Goal: Transaction & Acquisition: Download file/media

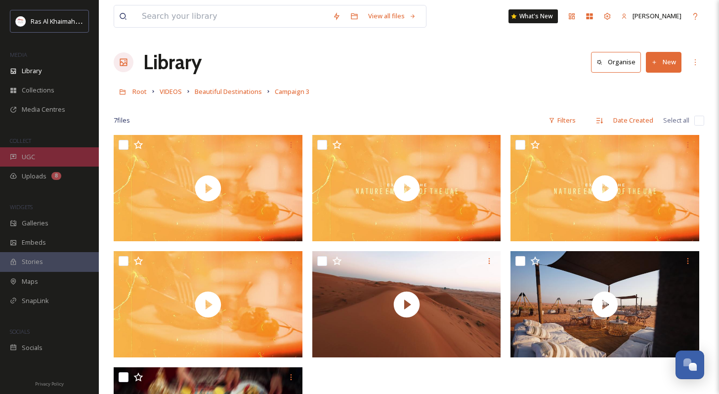
click at [38, 147] on div "UGC" at bounding box center [49, 156] width 99 height 19
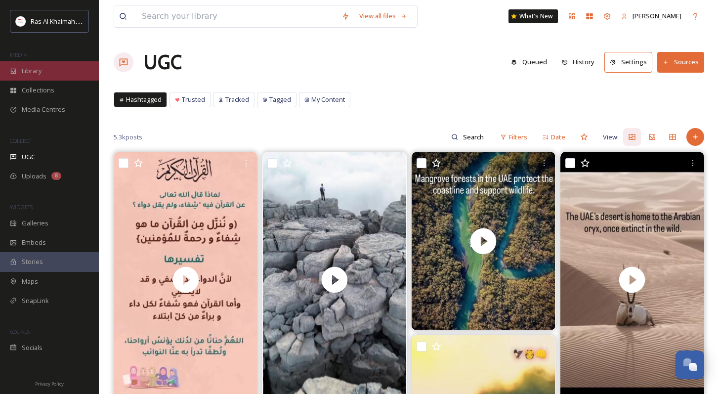
click at [44, 65] on div "Library" at bounding box center [49, 70] width 99 height 19
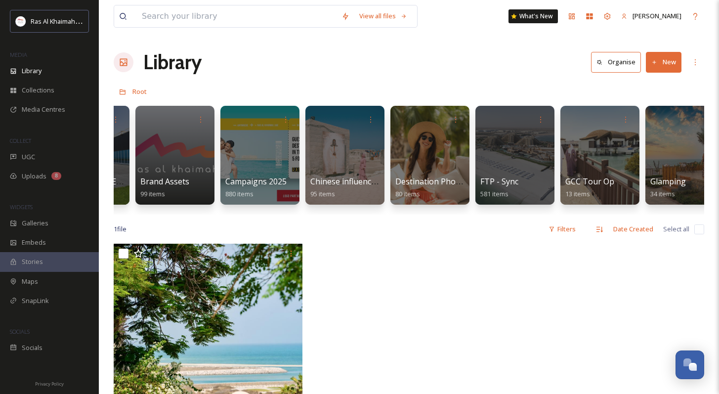
scroll to position [0, 1192]
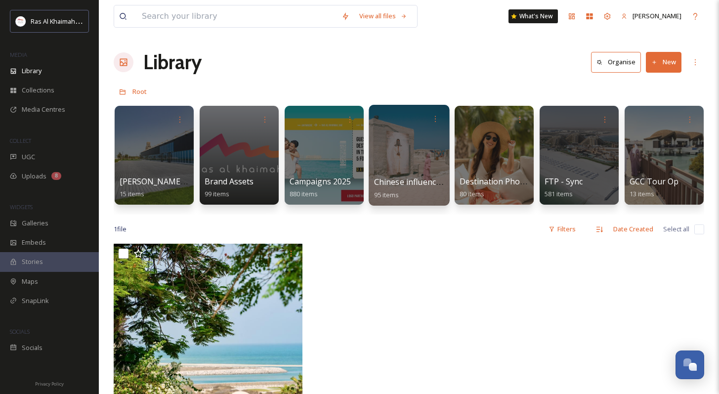
click at [408, 148] on div at bounding box center [409, 155] width 81 height 101
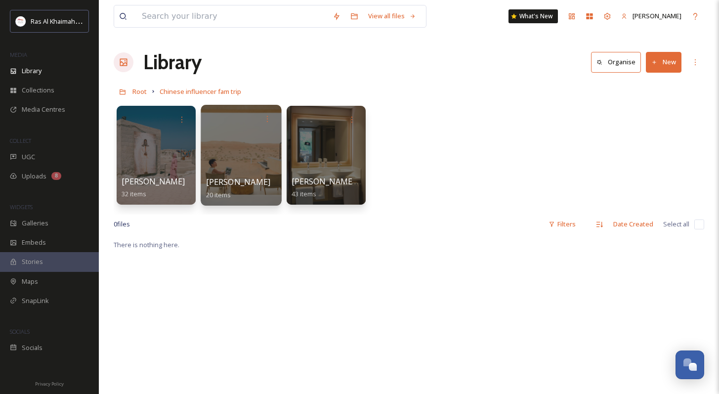
click at [243, 141] on div at bounding box center [241, 155] width 81 height 101
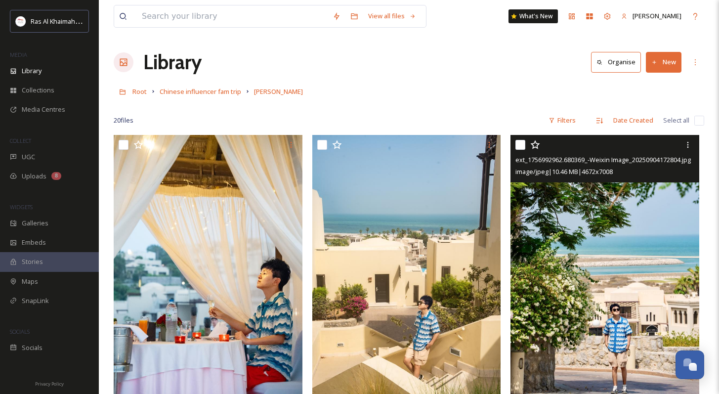
click at [520, 146] on input "checkbox" at bounding box center [520, 145] width 10 height 10
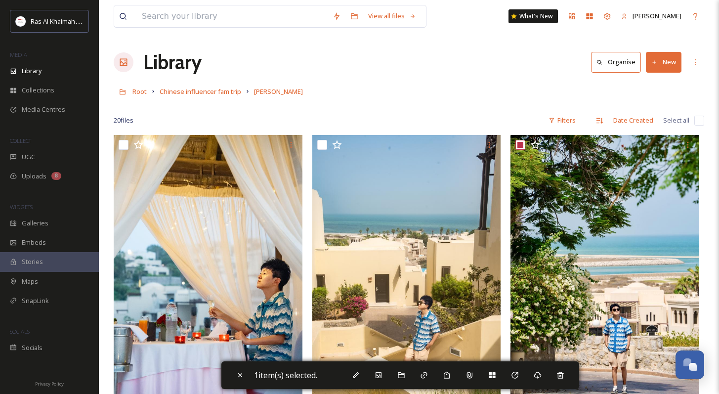
click at [504, 93] on div "Root Chinese influencer fam trip [PERSON_NAME]" at bounding box center [409, 91] width 591 height 19
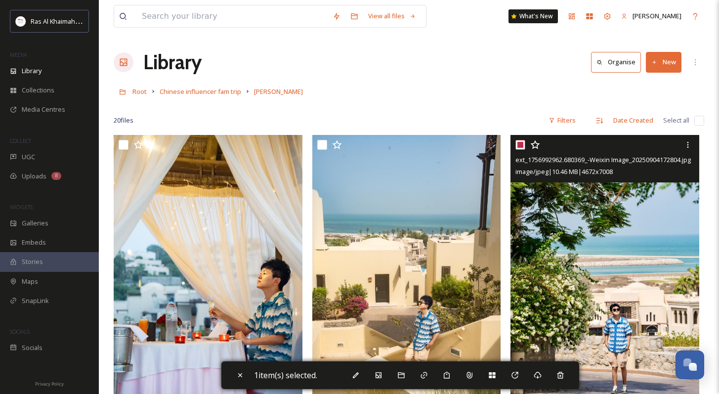
click at [521, 142] on input "checkbox" at bounding box center [520, 145] width 10 height 10
checkbox input "false"
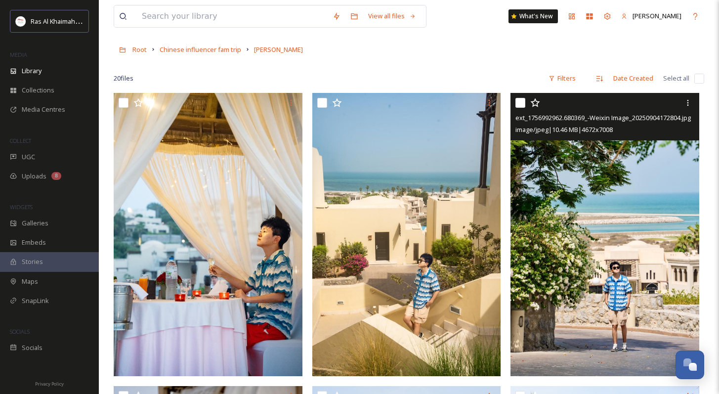
scroll to position [85, 0]
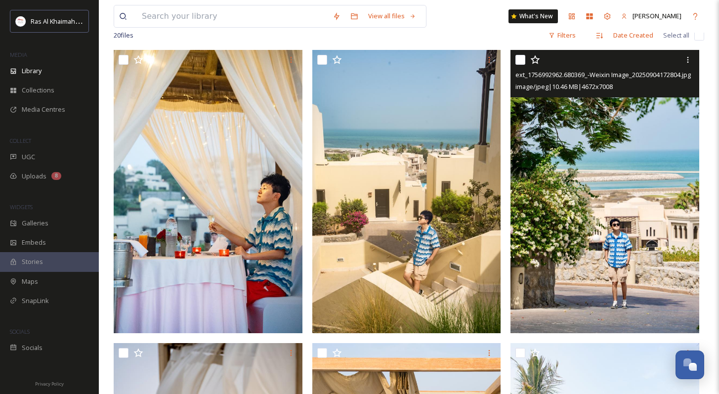
click at [595, 246] on img at bounding box center [605, 191] width 189 height 283
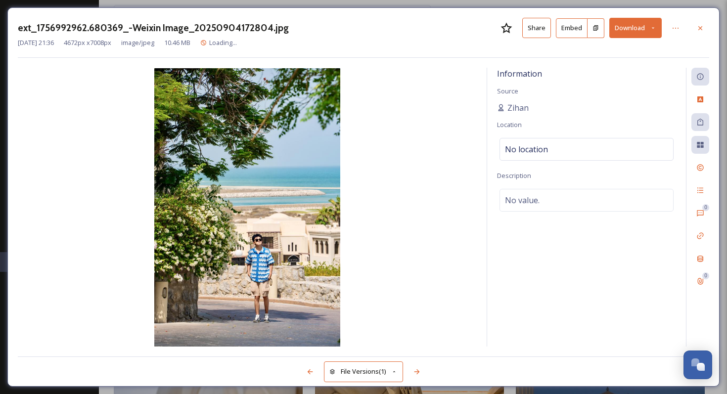
click at [620, 14] on div "ext_1756992962.680369_-Weixin Image_20250904172804.jpg Share Embed Download [DA…" at bounding box center [363, 196] width 712 height 379
click at [628, 26] on button "Download" at bounding box center [635, 28] width 52 height 20
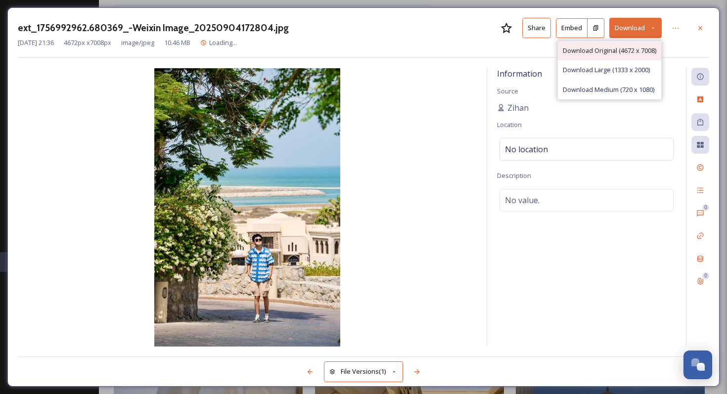
click at [607, 55] on div "Download Original (4672 x 7008)" at bounding box center [609, 50] width 103 height 19
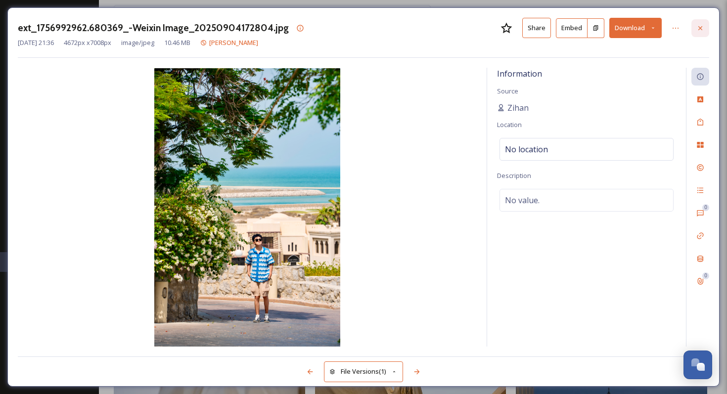
click at [703, 27] on icon at bounding box center [700, 28] width 8 height 8
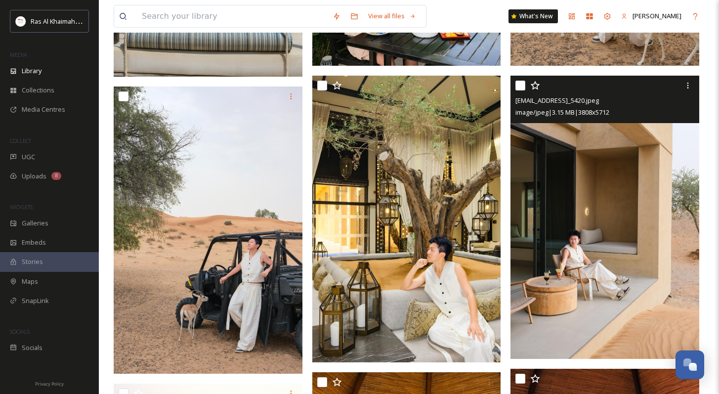
scroll to position [1263, 0]
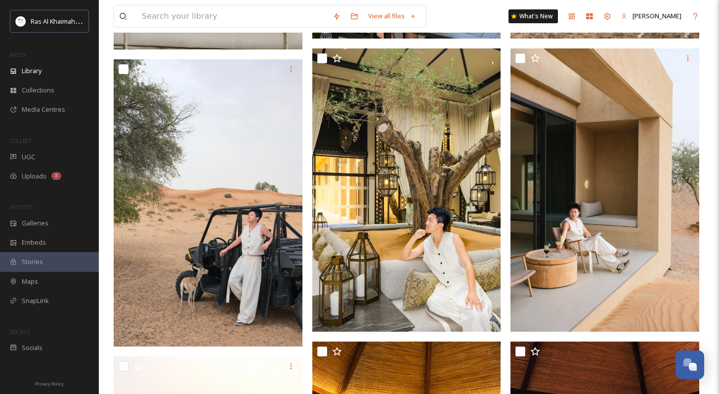
click at [235, 230] on img at bounding box center [209, 202] width 191 height 287
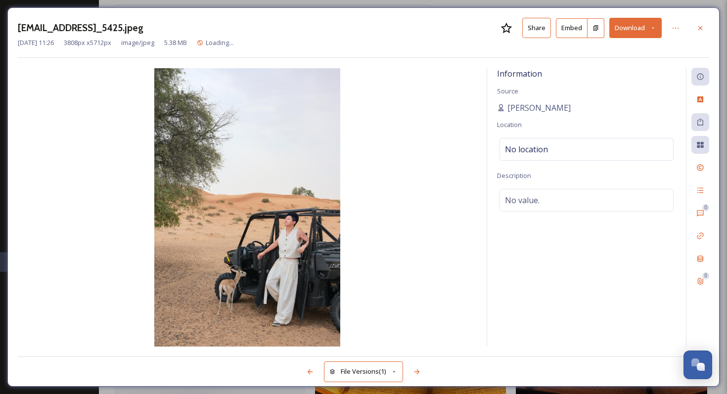
click at [645, 31] on button "Download" at bounding box center [635, 28] width 52 height 20
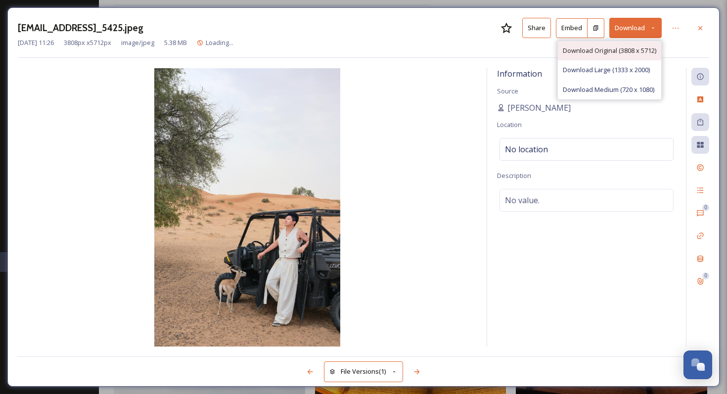
click at [614, 53] on span "Download Original (3808 x 5712)" at bounding box center [608, 50] width 93 height 9
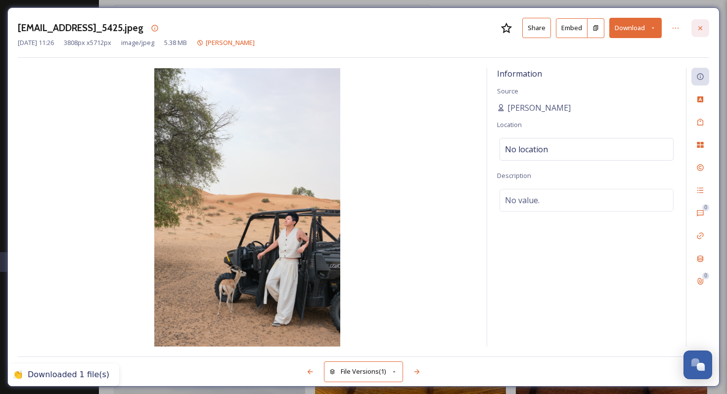
click at [700, 30] on icon at bounding box center [700, 28] width 8 height 8
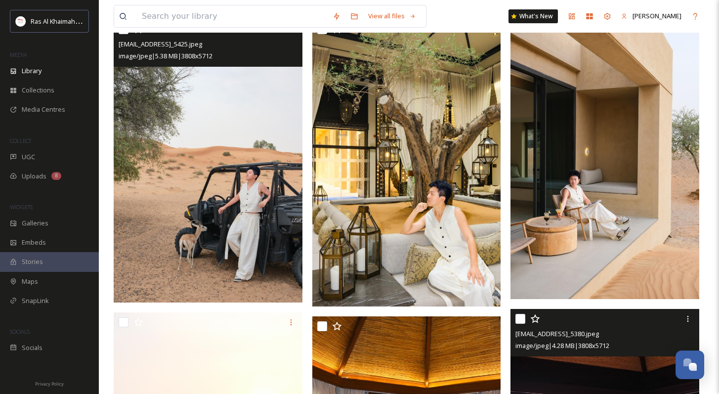
scroll to position [1268, 0]
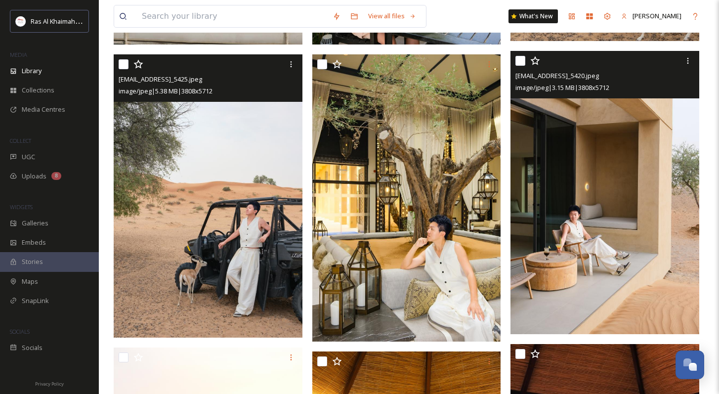
click at [638, 247] on img at bounding box center [605, 192] width 189 height 283
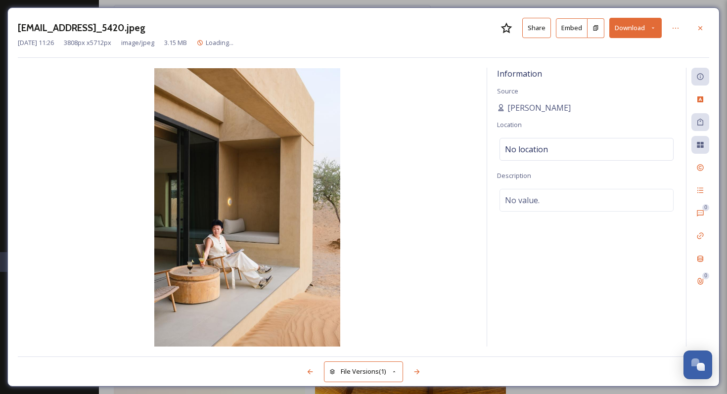
click at [644, 30] on button "Download" at bounding box center [635, 28] width 52 height 20
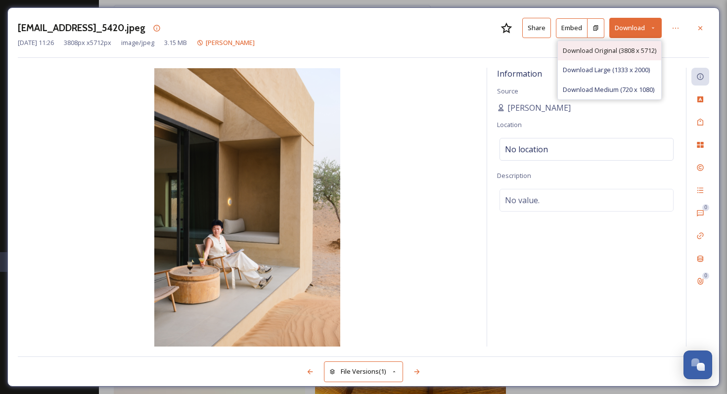
click at [620, 52] on span "Download Original (3808 x 5712)" at bounding box center [608, 50] width 93 height 9
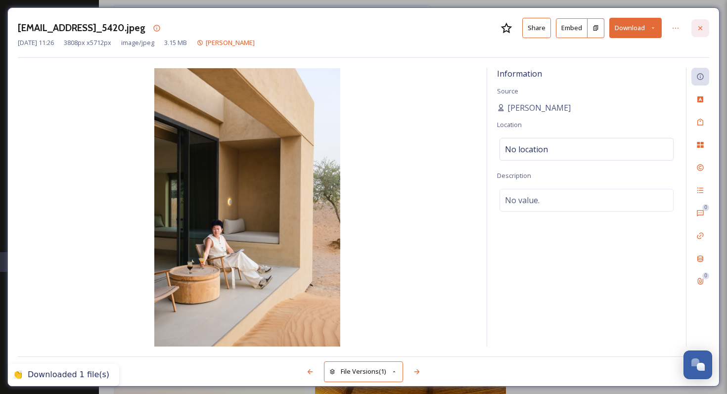
click at [697, 27] on icon at bounding box center [700, 28] width 8 height 8
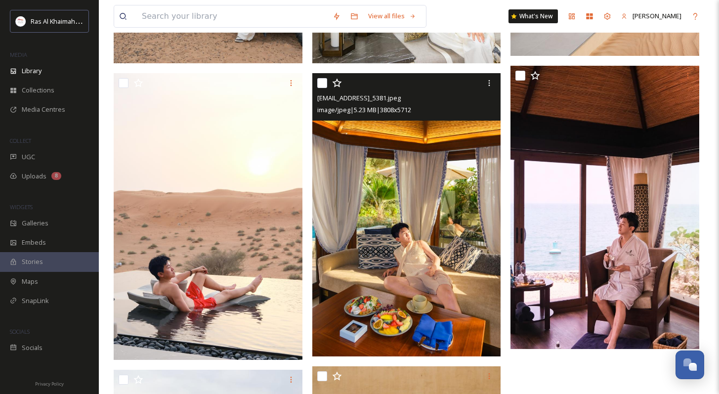
scroll to position [1537, 0]
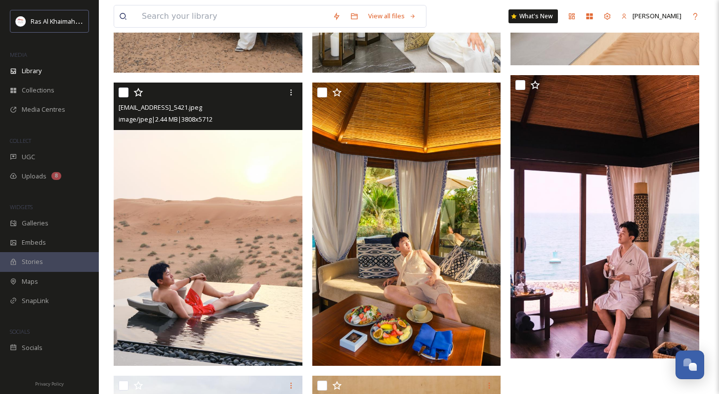
click at [259, 235] on img at bounding box center [208, 224] width 189 height 283
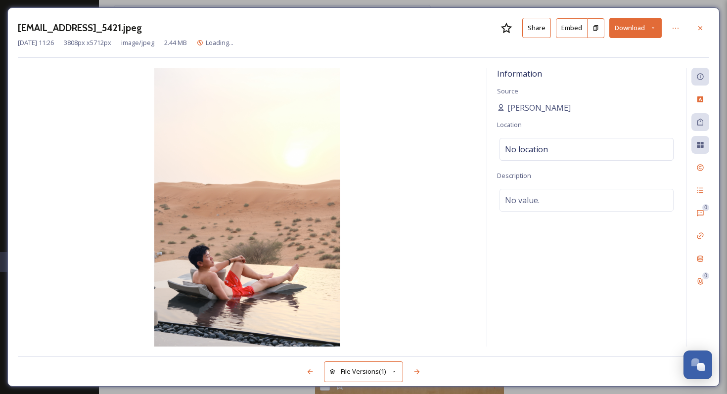
click at [641, 28] on button "Download" at bounding box center [635, 28] width 52 height 20
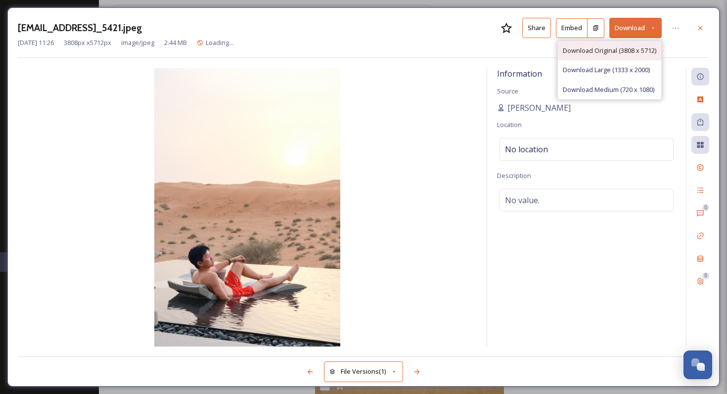
click at [632, 53] on span "Download Original (3808 x 5712)" at bounding box center [608, 50] width 93 height 9
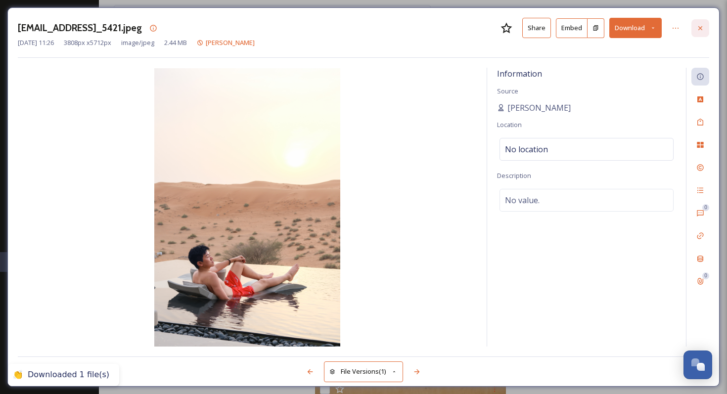
click at [701, 27] on icon at bounding box center [700, 28] width 8 height 8
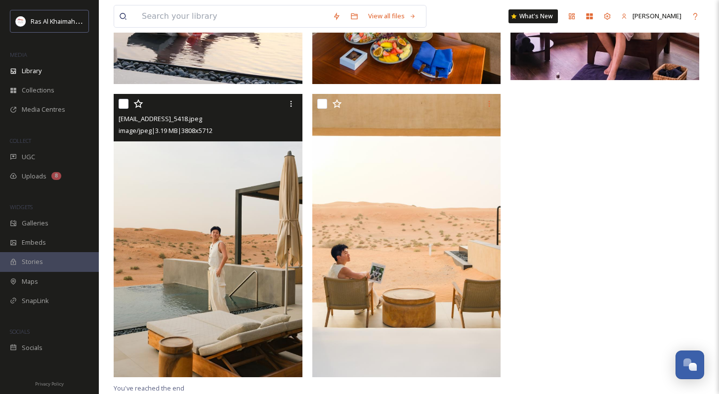
scroll to position [1818, 0]
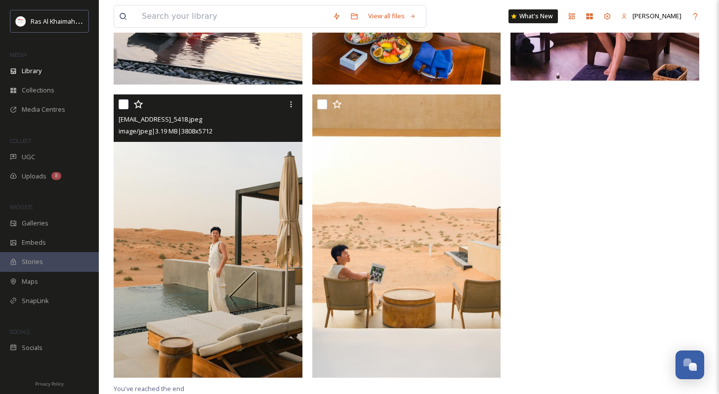
click at [253, 239] on img at bounding box center [208, 235] width 189 height 283
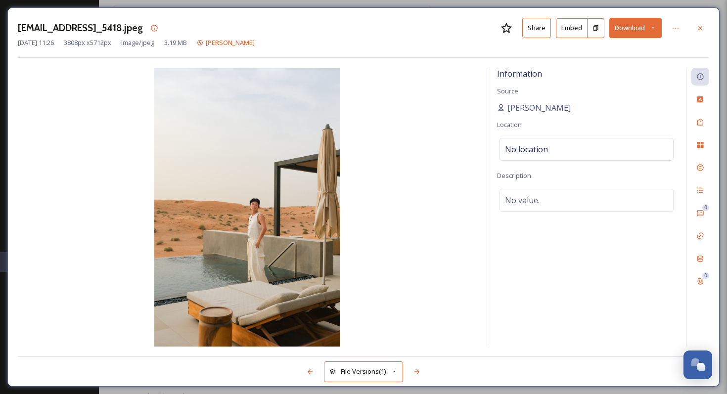
click at [459, 36] on div "[EMAIL_ADDRESS]_5418.jpeg Share Embed Download" at bounding box center [363, 28] width 691 height 20
click at [674, 53] on div "[EMAIL_ADDRESS]_5418.jpeg Share Embed Download [DATE] 11:26 3808 px x 5712 px i…" at bounding box center [363, 38] width 691 height 40
click at [625, 33] on button "Download" at bounding box center [635, 28] width 52 height 20
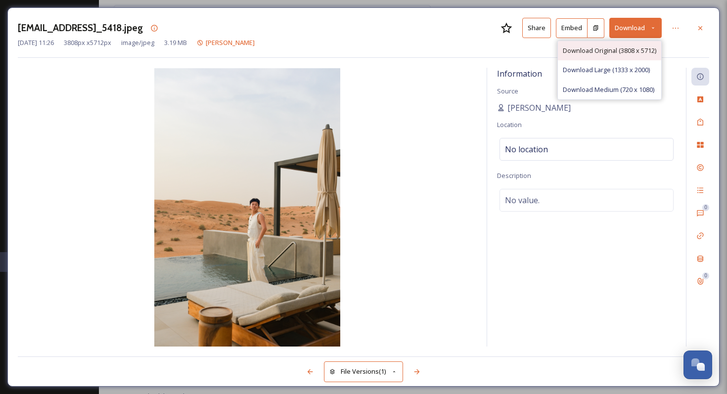
click at [608, 50] on span "Download Original (3808 x 5712)" at bounding box center [608, 50] width 93 height 9
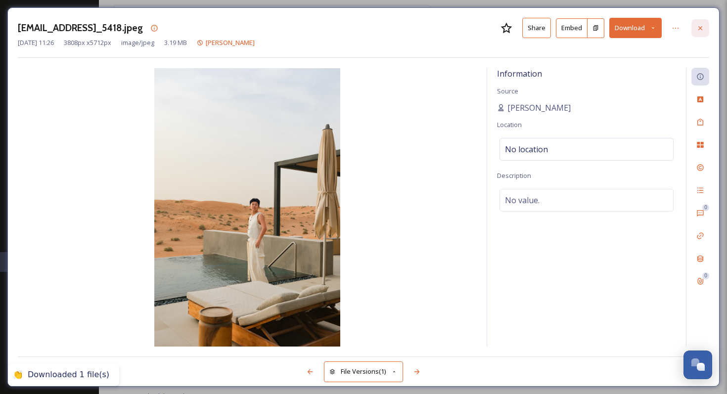
click at [703, 27] on icon at bounding box center [700, 28] width 8 height 8
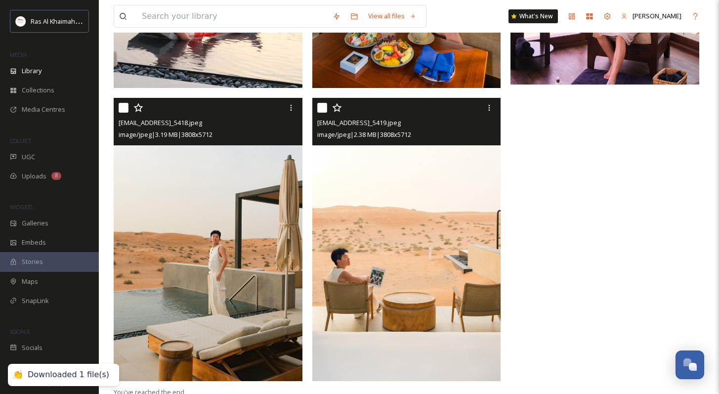
click at [429, 259] on img at bounding box center [406, 239] width 189 height 283
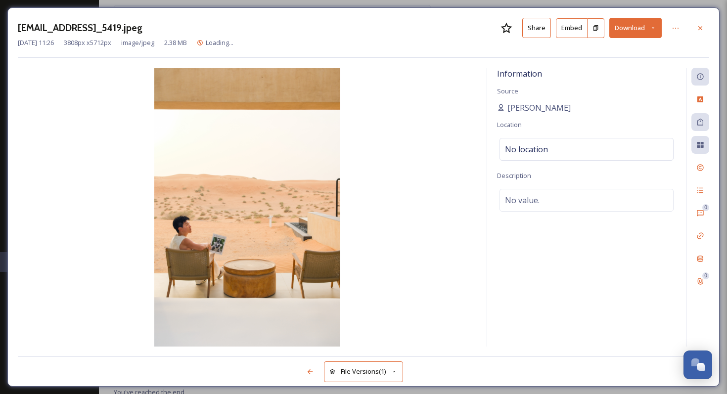
click at [674, 16] on div "[EMAIL_ADDRESS]_5419.jpeg Share Embed Download [DATE] 11:26 3808 px x 5712 px i…" at bounding box center [363, 196] width 712 height 379
click at [639, 31] on button "Download" at bounding box center [635, 28] width 52 height 20
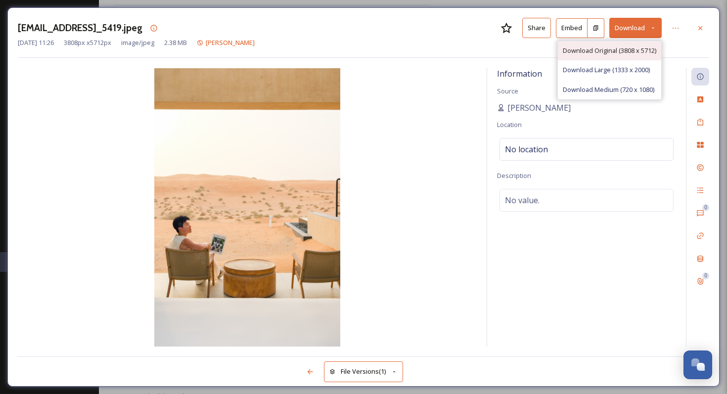
click at [635, 52] on span "Download Original (3808 x 5712)" at bounding box center [608, 50] width 93 height 9
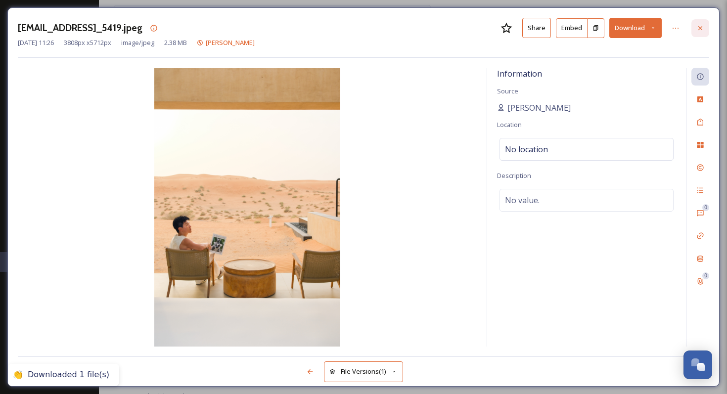
click at [702, 30] on icon at bounding box center [700, 28] width 8 height 8
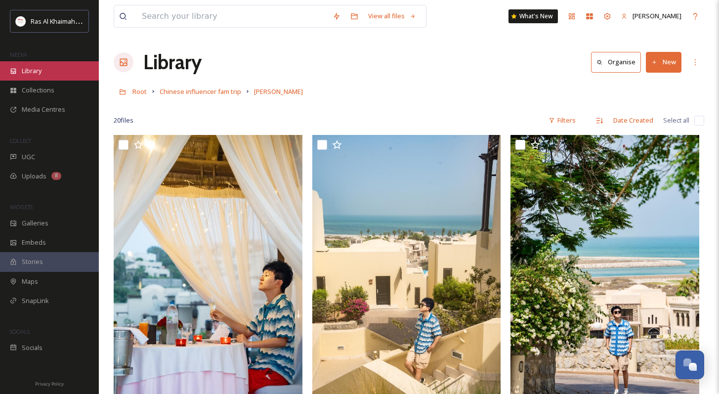
click at [38, 74] on span "Library" at bounding box center [32, 70] width 20 height 9
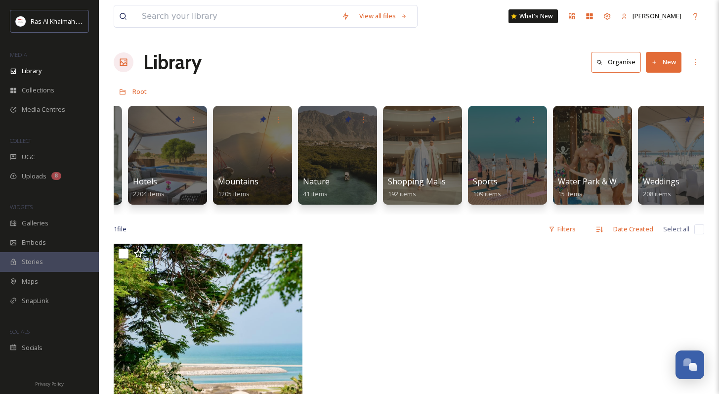
scroll to position [0, 563]
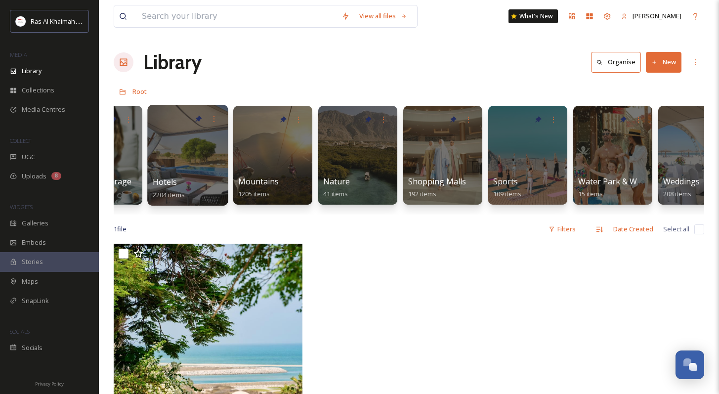
click at [192, 128] on div at bounding box center [188, 119] width 71 height 18
click at [201, 162] on div at bounding box center [187, 155] width 81 height 101
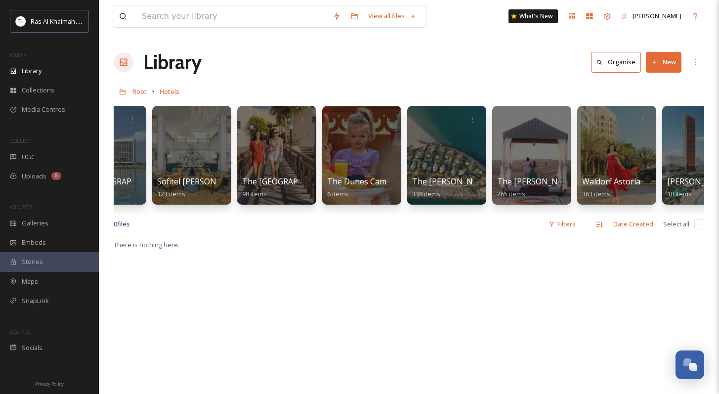
scroll to position [0, 1365]
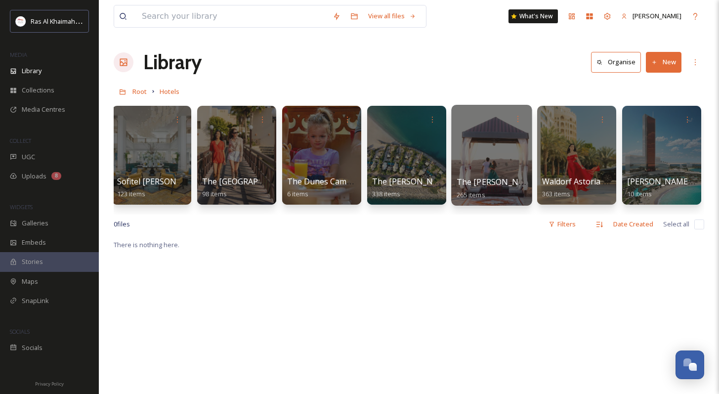
click at [500, 154] on div at bounding box center [491, 155] width 81 height 101
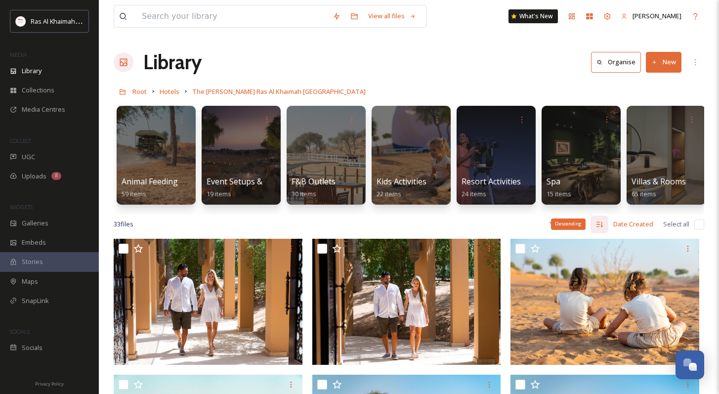
click at [605, 227] on div "Descending" at bounding box center [600, 224] width 18 height 18
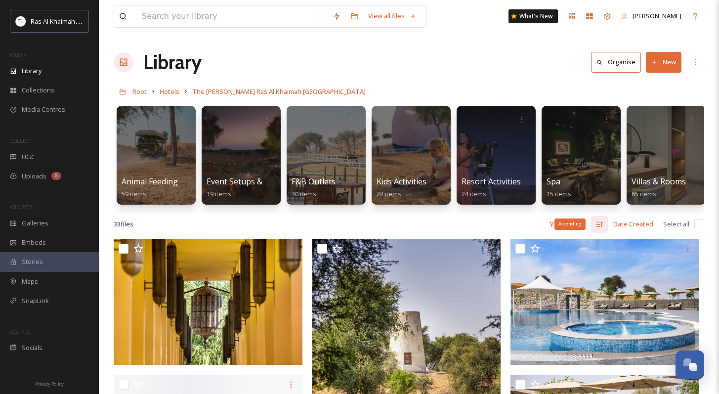
click at [601, 223] on icon at bounding box center [600, 224] width 8 height 8
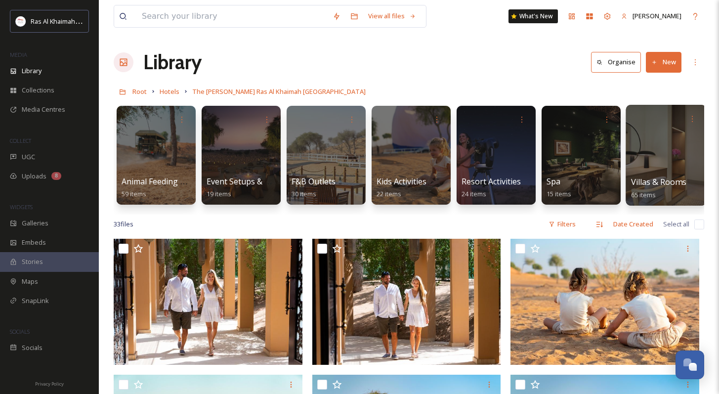
click at [648, 163] on div at bounding box center [666, 155] width 81 height 101
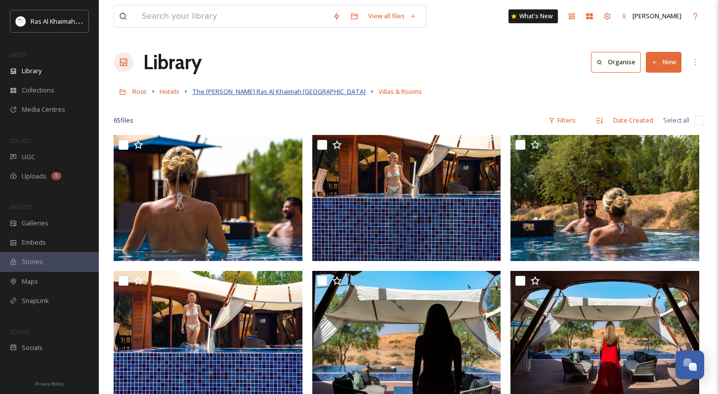
click at [291, 90] on span "The [PERSON_NAME] Ras Al Khaimah [GEOGRAPHIC_DATA]" at bounding box center [278, 91] width 173 height 9
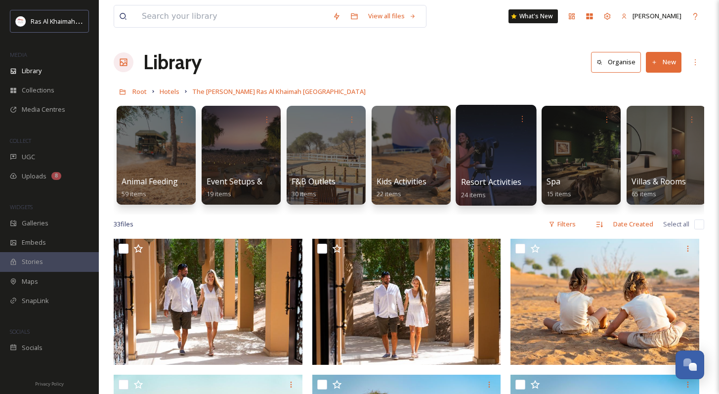
click at [509, 171] on div at bounding box center [496, 155] width 81 height 101
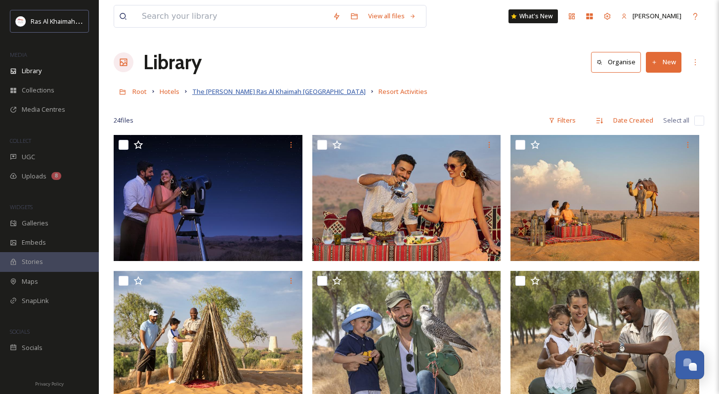
click at [296, 93] on span "The [PERSON_NAME] Ras Al Khaimah [GEOGRAPHIC_DATA]" at bounding box center [278, 91] width 173 height 9
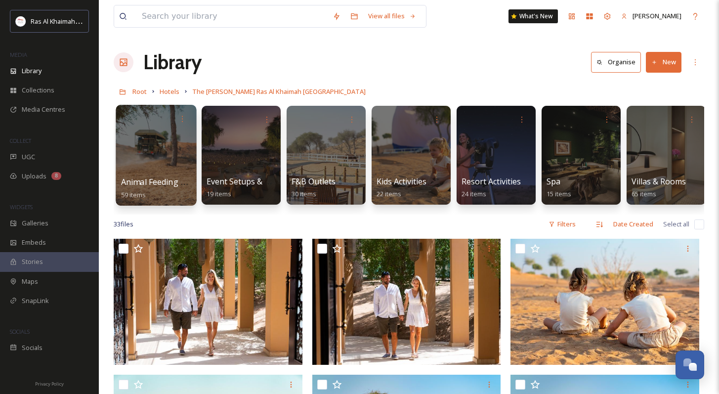
click at [191, 165] on div at bounding box center [156, 155] width 81 height 101
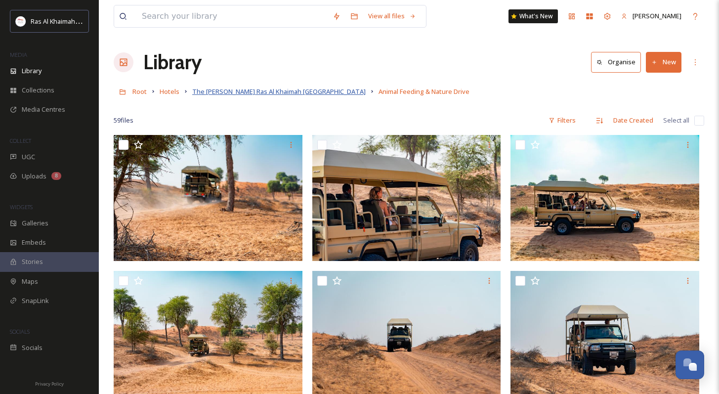
click at [277, 95] on span "The [PERSON_NAME] Ras Al Khaimah [GEOGRAPHIC_DATA]" at bounding box center [278, 91] width 173 height 9
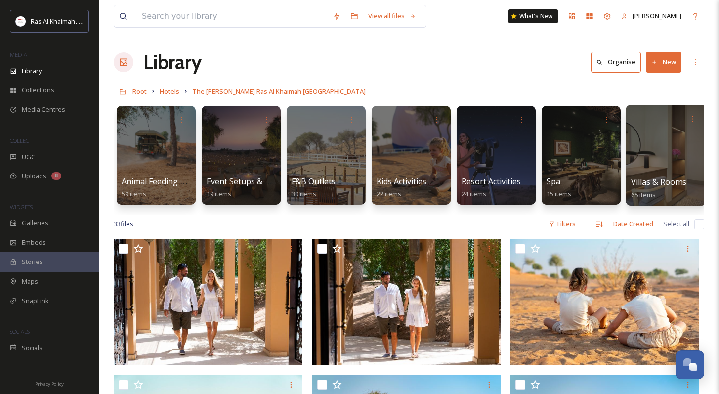
click at [665, 149] on div at bounding box center [666, 155] width 81 height 101
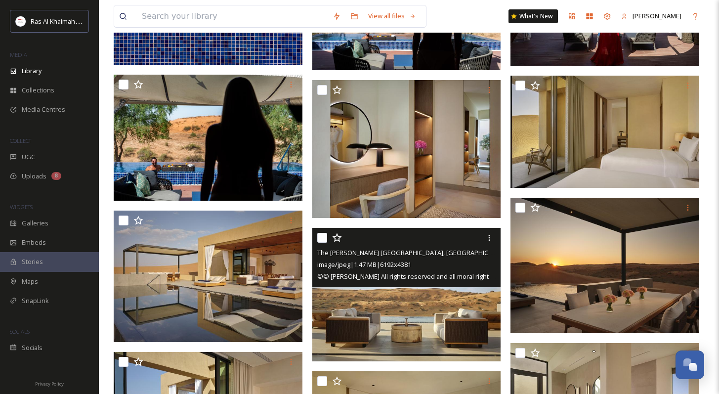
scroll to position [344, 0]
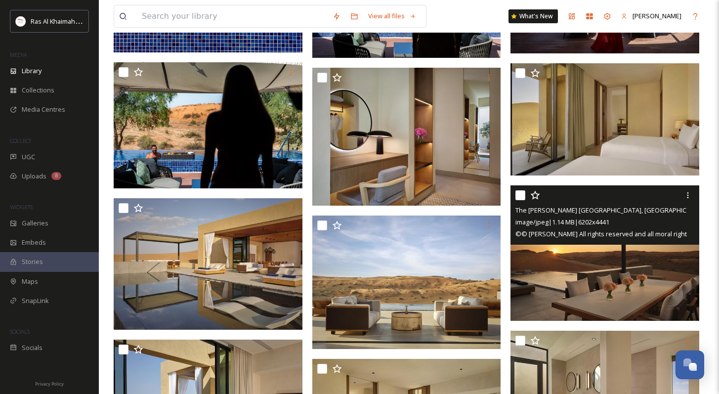
click at [601, 240] on div "The [PERSON_NAME] [GEOGRAPHIC_DATA], [GEOGRAPHIC_DATA] Signature Villa Outdoor …" at bounding box center [605, 214] width 189 height 59
click at [575, 281] on img at bounding box center [605, 252] width 189 height 135
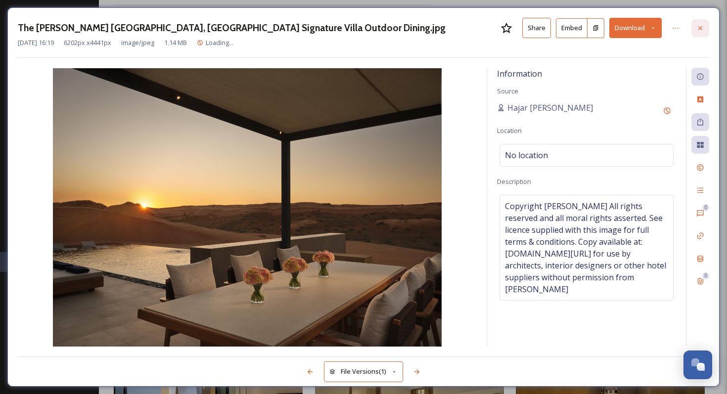
click at [692, 30] on div at bounding box center [700, 28] width 18 height 18
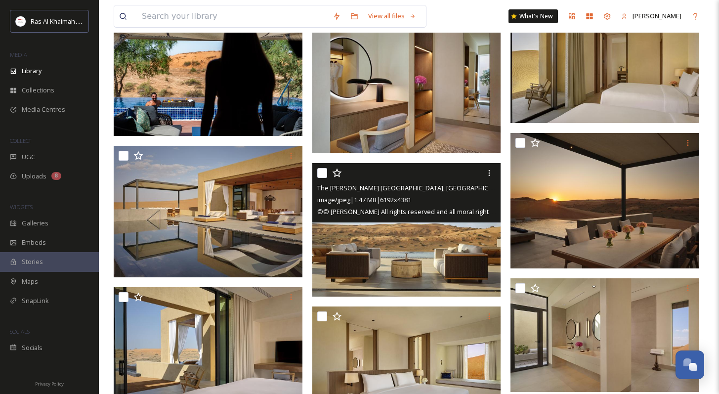
scroll to position [504, 0]
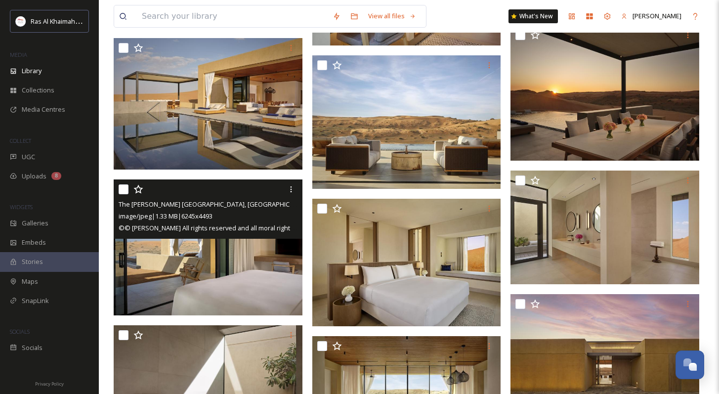
click at [268, 256] on img at bounding box center [208, 247] width 189 height 136
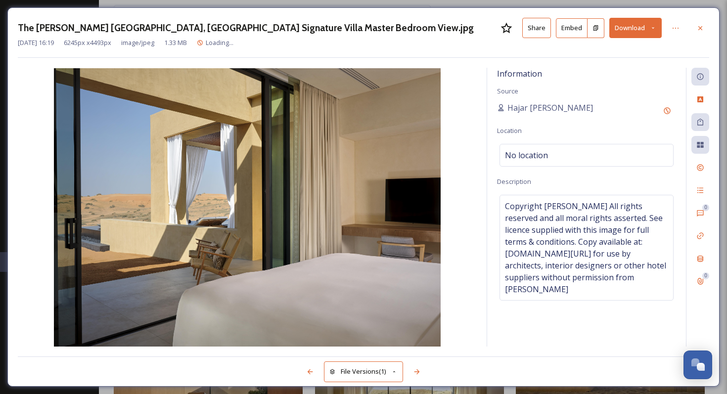
click at [643, 34] on button "Download" at bounding box center [635, 28] width 52 height 20
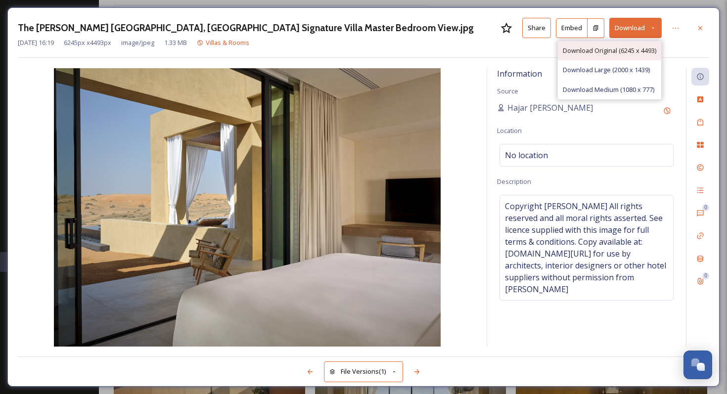
click at [624, 54] on span "Download Original (6245 x 4493)" at bounding box center [608, 50] width 93 height 9
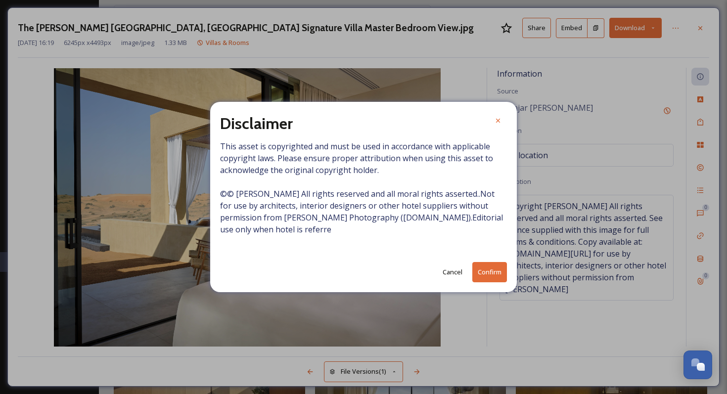
click at [485, 272] on button "Confirm" at bounding box center [489, 272] width 35 height 20
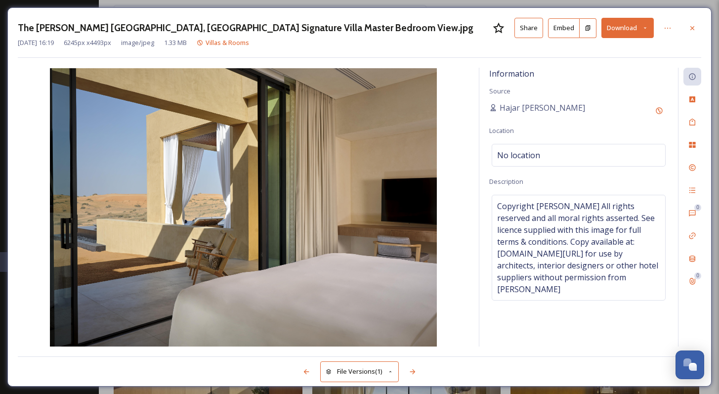
click at [695, 26] on icon at bounding box center [692, 28] width 8 height 8
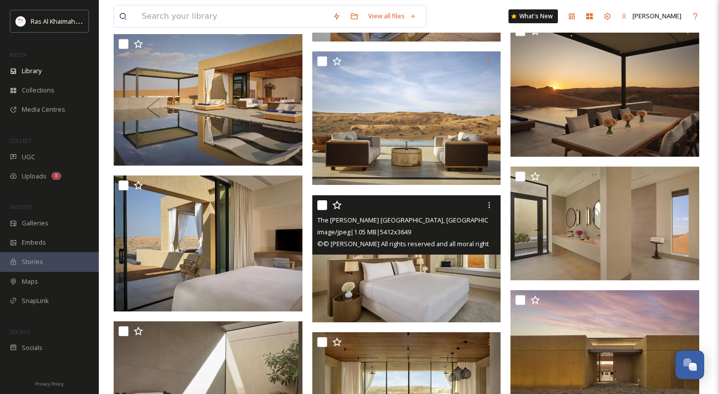
scroll to position [513, 0]
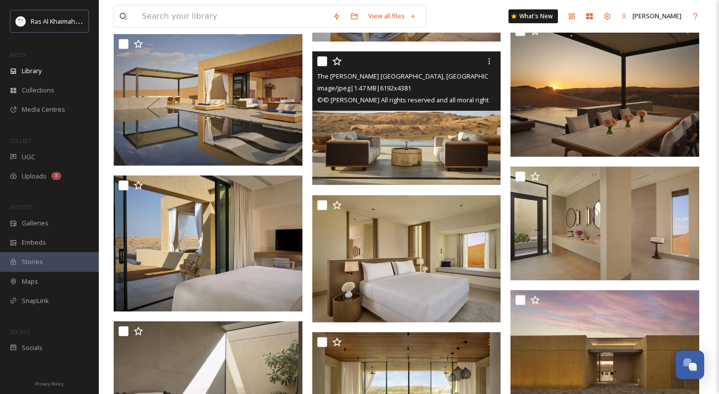
click at [431, 143] on img at bounding box center [406, 117] width 189 height 133
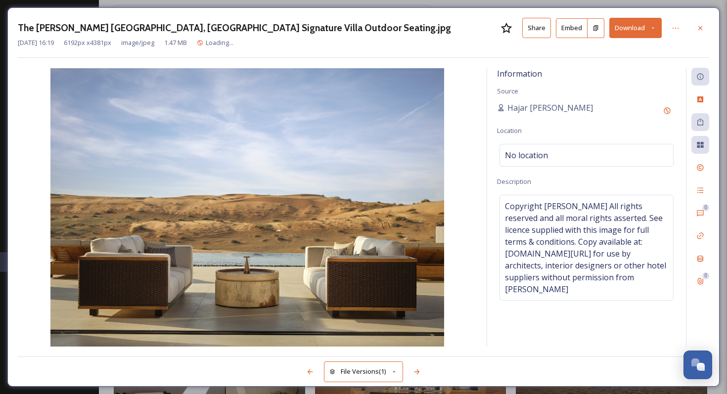
click at [640, 44] on div "[DATE] 16:19 6192 px x 4381 px image/jpeg 1.47 MB Loading..." at bounding box center [363, 42] width 691 height 9
click at [636, 34] on button "Download" at bounding box center [635, 28] width 52 height 20
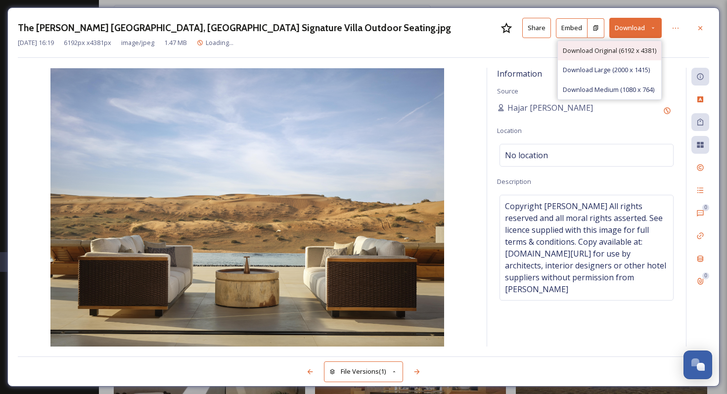
click at [629, 55] on div "Download Original (6192 x 4381)" at bounding box center [609, 50] width 103 height 19
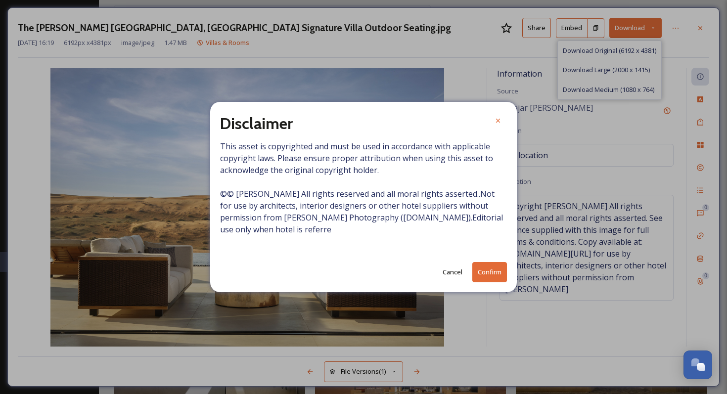
click at [494, 274] on button "Confirm" at bounding box center [489, 272] width 35 height 20
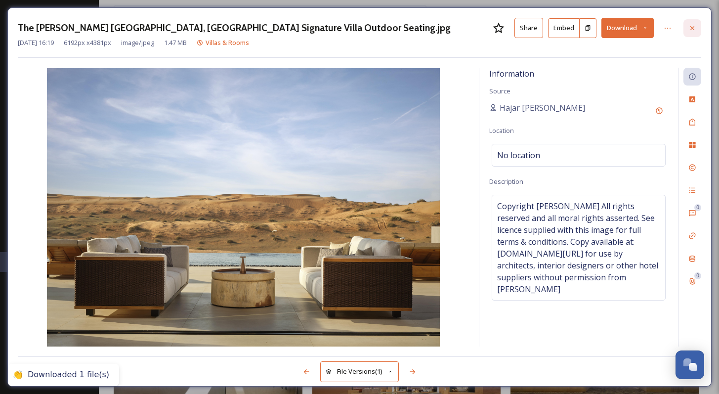
click at [697, 24] on div at bounding box center [693, 28] width 18 height 18
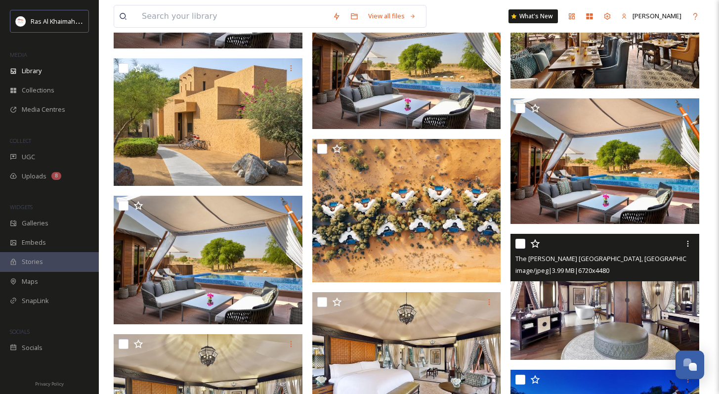
scroll to position [1234, 0]
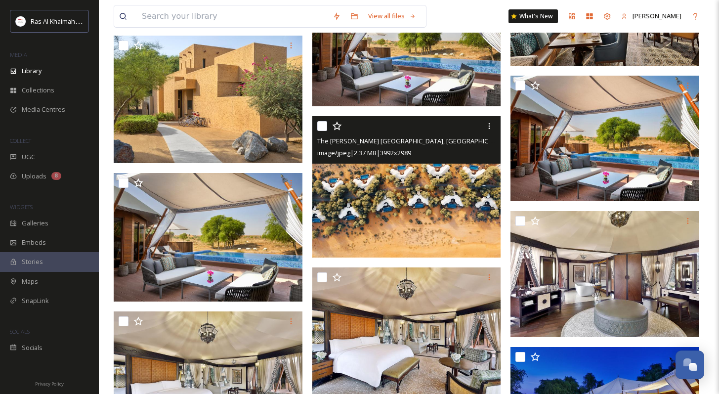
click at [467, 231] on img at bounding box center [406, 186] width 189 height 141
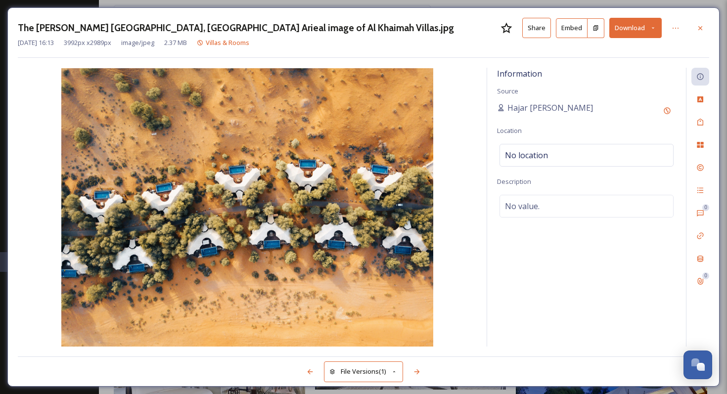
click at [631, 27] on button "Download" at bounding box center [635, 28] width 52 height 20
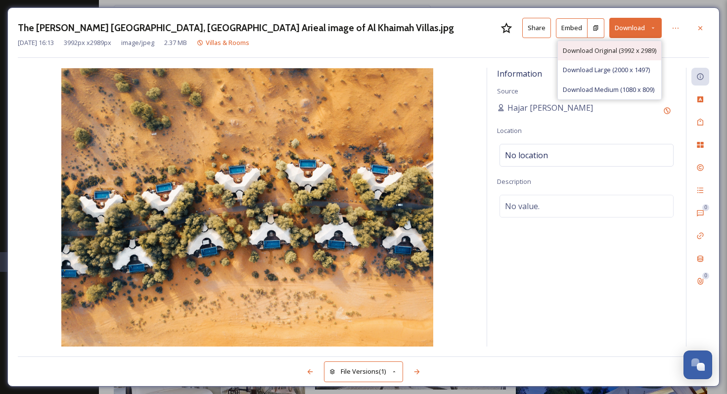
click at [616, 47] on span "Download Original (3992 x 2989)" at bounding box center [608, 50] width 93 height 9
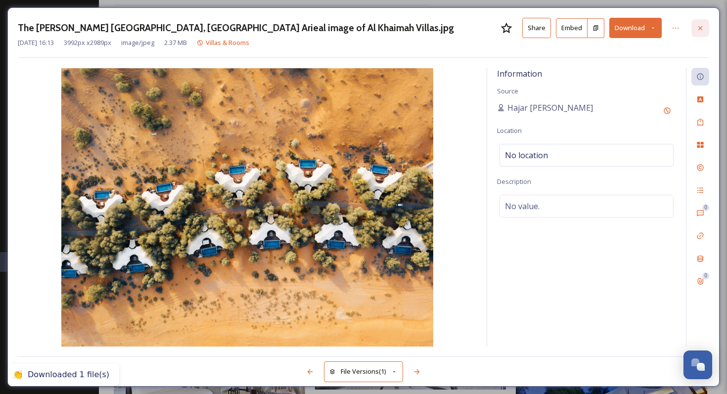
click at [704, 28] on div at bounding box center [700, 28] width 18 height 18
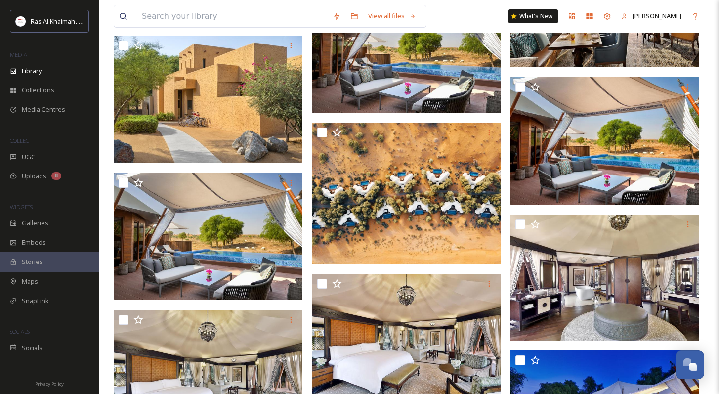
click at [713, 254] on div "View all files What's New [PERSON_NAME] Library Organise New Root Hotels The [P…" at bounding box center [409, 353] width 620 height 3175
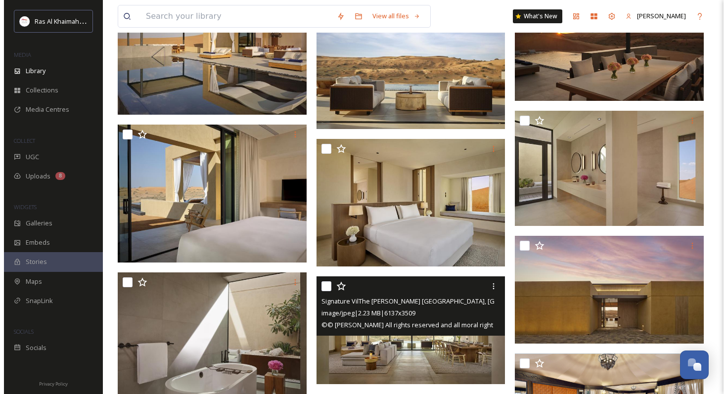
scroll to position [599, 0]
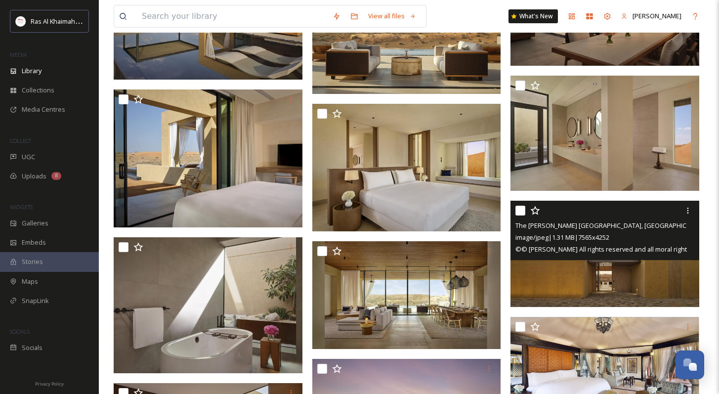
click at [556, 286] on img at bounding box center [605, 254] width 189 height 106
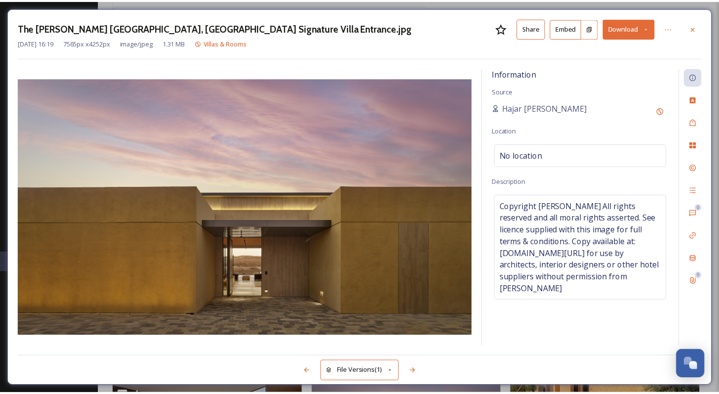
scroll to position [601, 0]
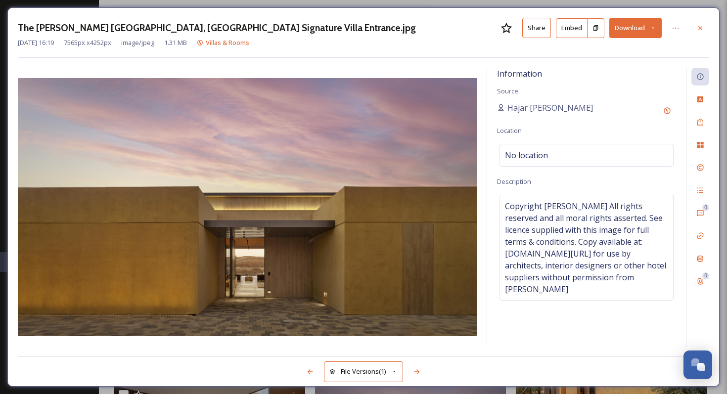
click at [634, 27] on button "Download" at bounding box center [635, 28] width 52 height 20
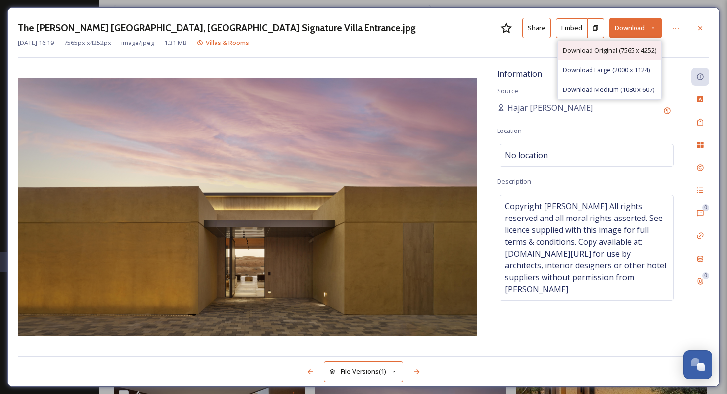
click at [630, 51] on span "Download Original (7565 x 4252)" at bounding box center [608, 50] width 93 height 9
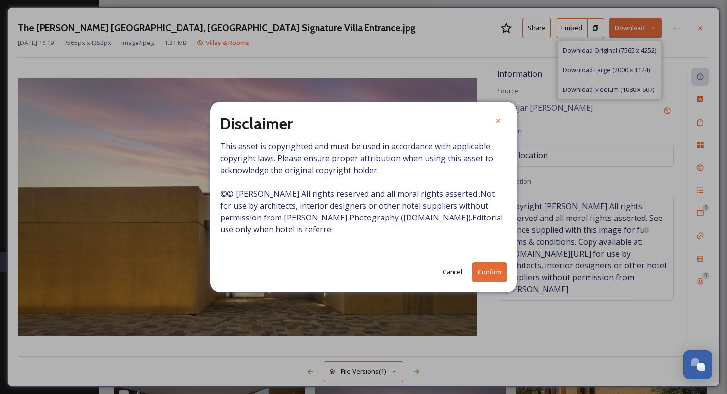
click at [481, 272] on button "Confirm" at bounding box center [489, 272] width 35 height 20
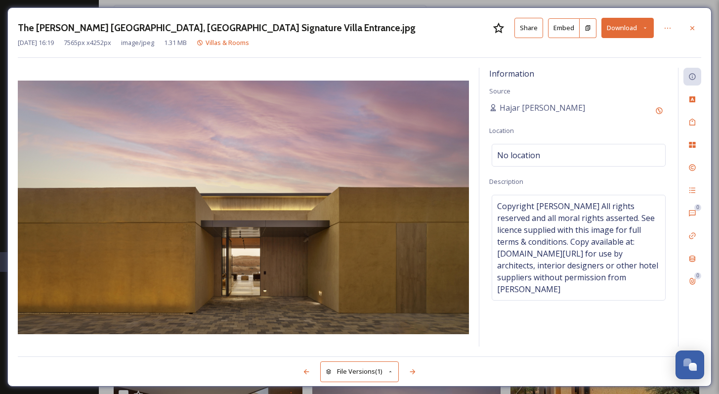
click at [691, 30] on icon at bounding box center [692, 28] width 8 height 8
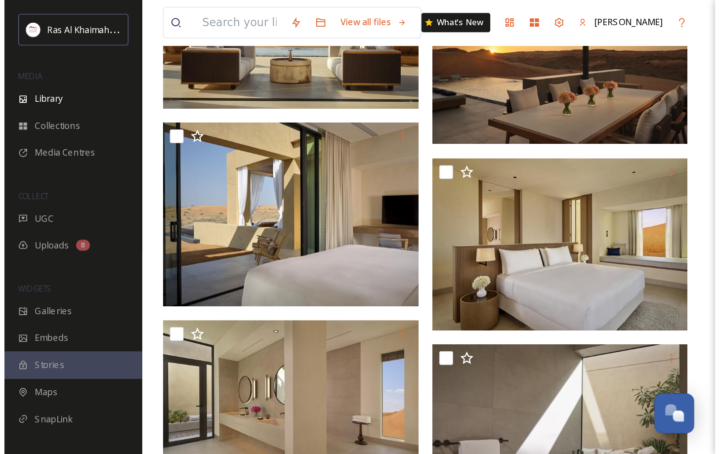
scroll to position [596, 0]
